Goal: Task Accomplishment & Management: Manage account settings

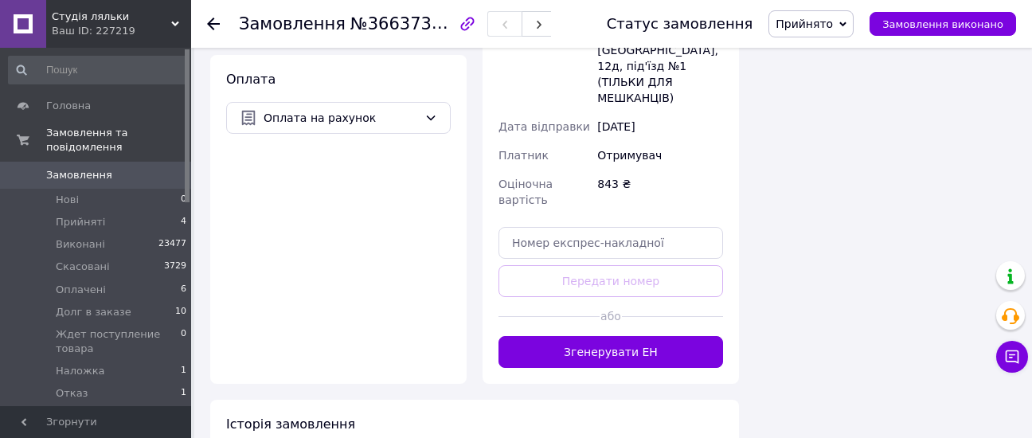
scroll to position [1411, 0]
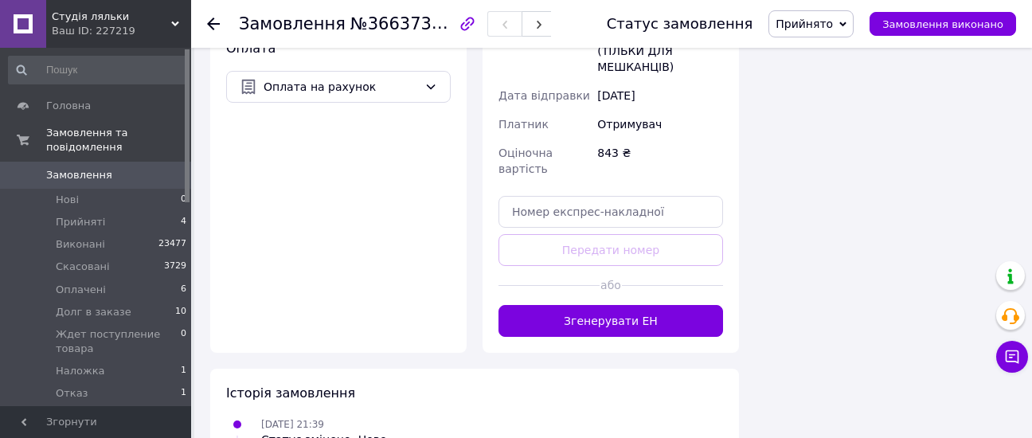
click at [833, 28] on span "Прийнято" at bounding box center [804, 24] width 57 height 13
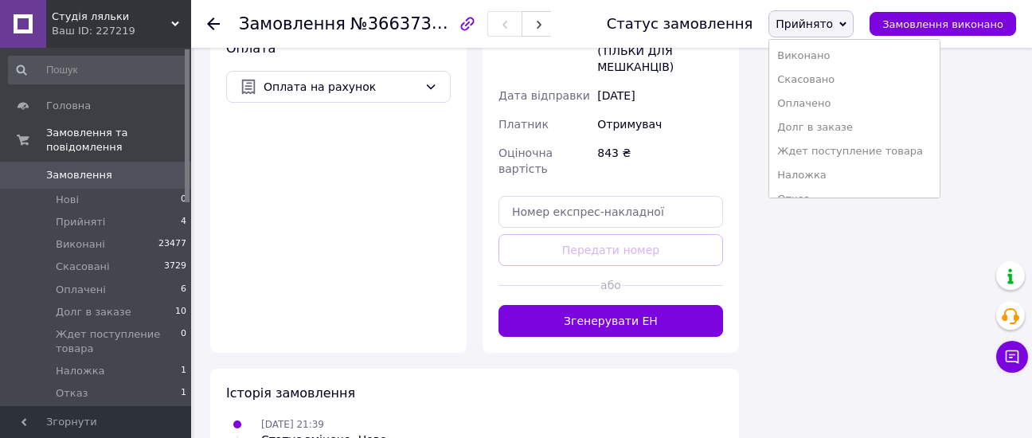
drag, startPoint x: 847, startPoint y: 102, endPoint x: 719, endPoint y: 187, distance: 153.9
click at [847, 103] on li "Оплачено" at bounding box center [854, 104] width 170 height 24
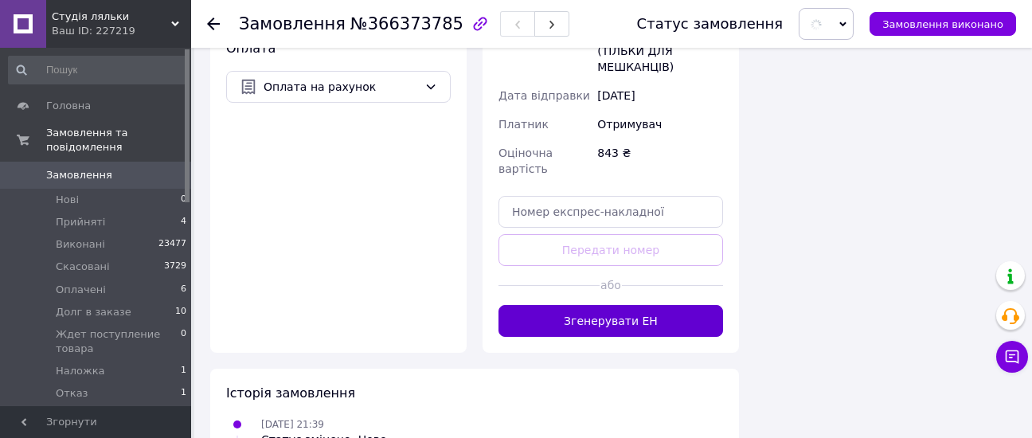
click at [630, 305] on button "Згенерувати ЕН" at bounding box center [610, 321] width 225 height 32
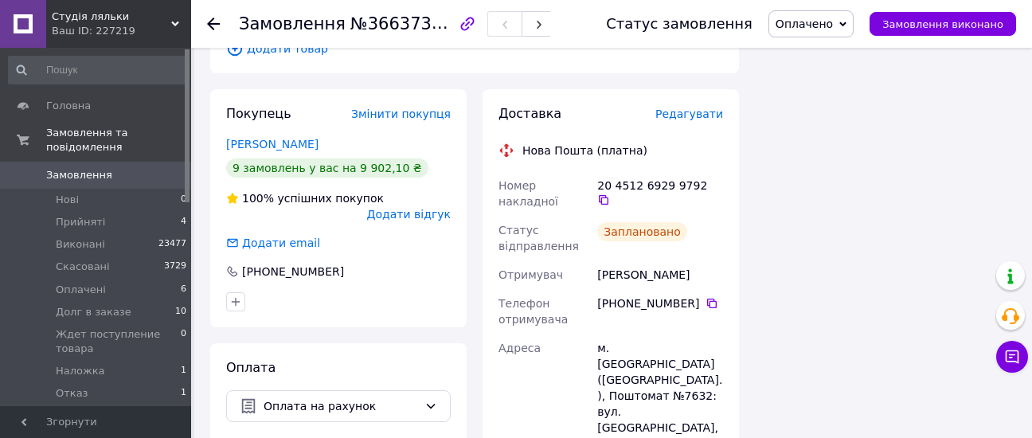
scroll to position [1093, 0]
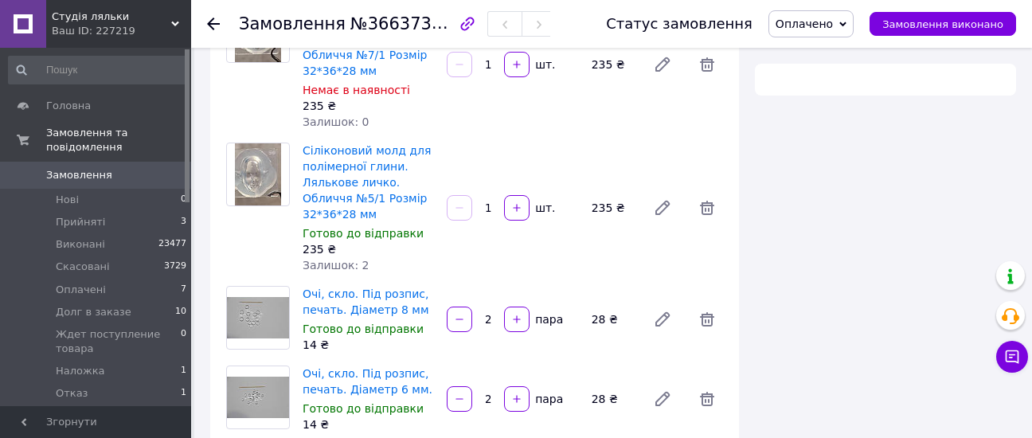
scroll to position [290, 0]
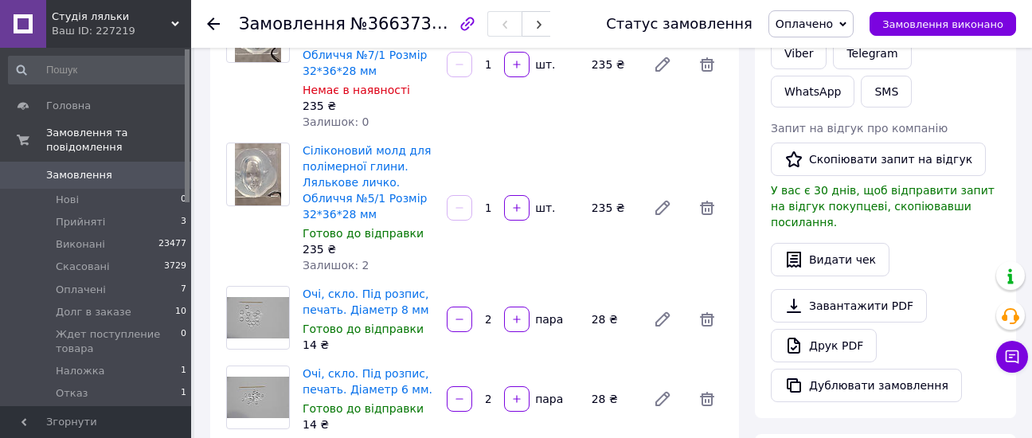
drag, startPoint x: 81, startPoint y: 201, endPoint x: 385, endPoint y: 283, distance: 315.3
click at [100, 211] on li "Прийняті 3" at bounding box center [98, 222] width 196 height 22
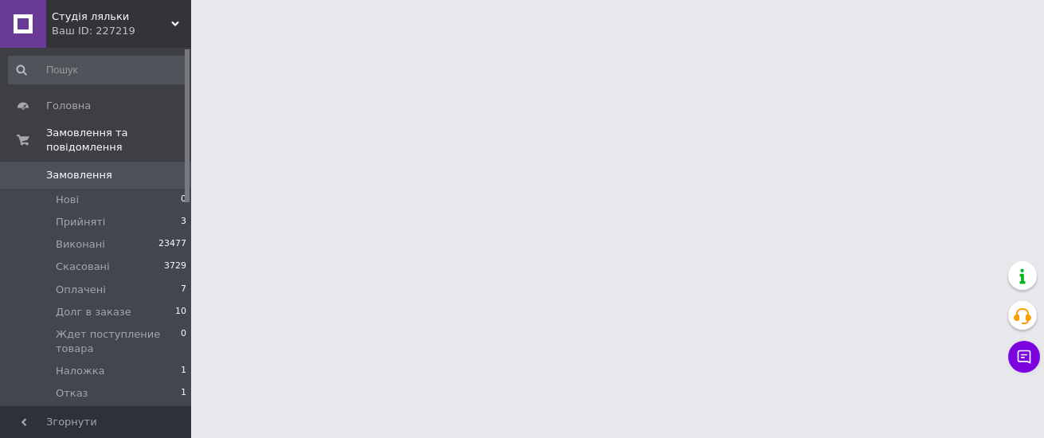
drag, startPoint x: 513, startPoint y: 135, endPoint x: 513, endPoint y: 116, distance: 19.1
click at [513, 40] on html "Студія ляльки Ваш ID: 227219 Сайт Студія ляльки Кабінет покупця Перевірити стан…" at bounding box center [522, 20] width 1044 height 40
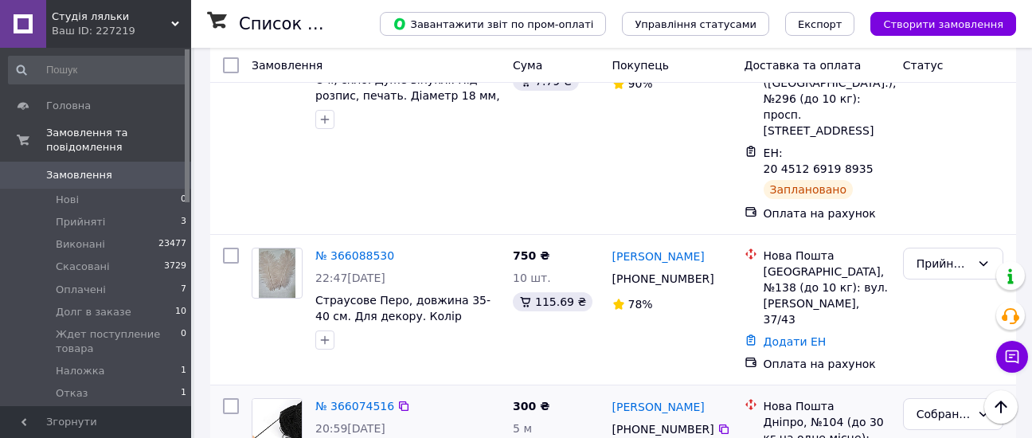
scroll to position [1752, 0]
